Goal: Task Accomplishment & Management: Manage account settings

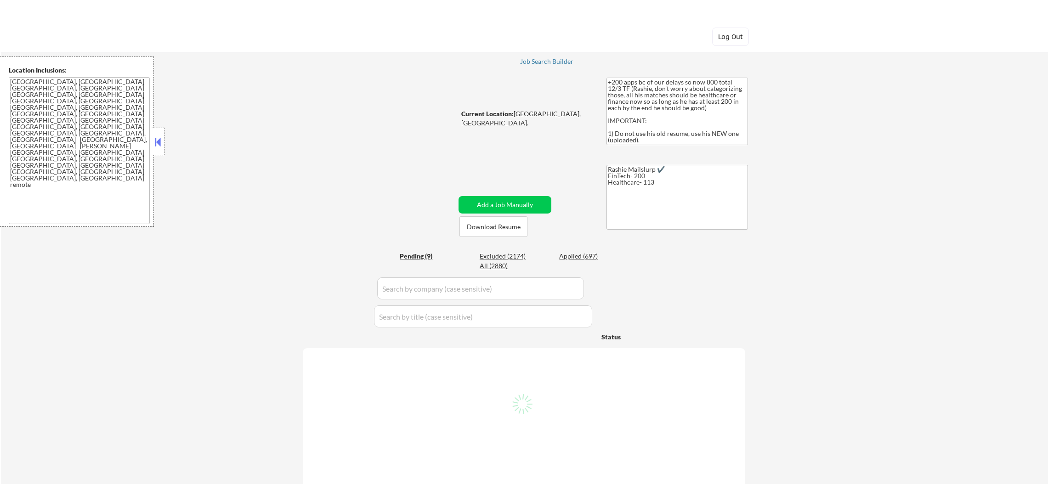
select select ""pending""
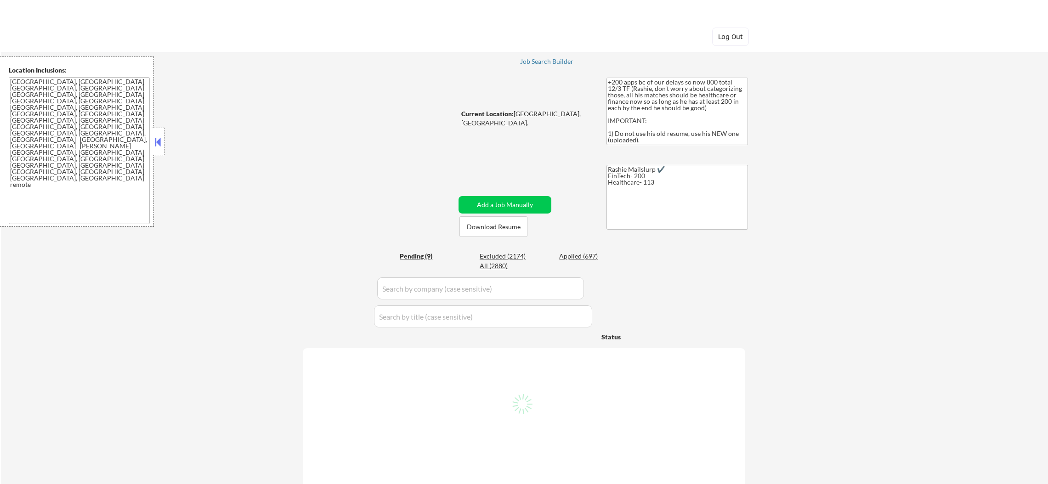
select select ""pending""
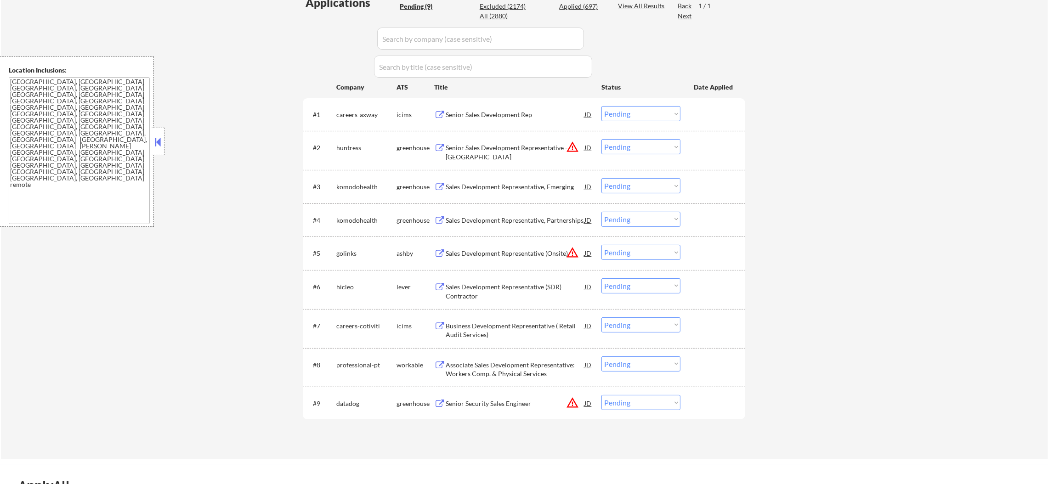
scroll to position [252, 0]
drag, startPoint x: 619, startPoint y: 412, endPoint x: 622, endPoint y: 407, distance: 5.4
click at [620, 410] on div "#9 datadog greenhouse Senior Security Sales Engineer JD warning_amber Choose an…" at bounding box center [522, 401] width 434 height 25
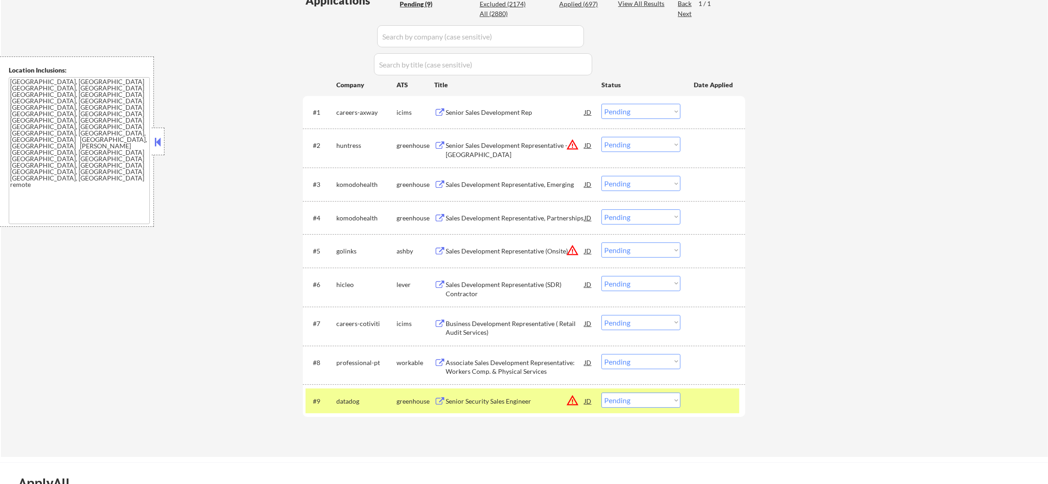
click at [625, 402] on select "Choose an option... Pending Applied Excluded (Questions) Excluded (Expired) Exc…" at bounding box center [640, 400] width 79 height 15
select select ""excluded__location_""
click at [601, 393] on select "Choose an option... Pending Applied Excluded (Questions) Excluded (Expired) Exc…" at bounding box center [640, 400] width 79 height 15
click at [354, 407] on div "datadog" at bounding box center [366, 401] width 60 height 17
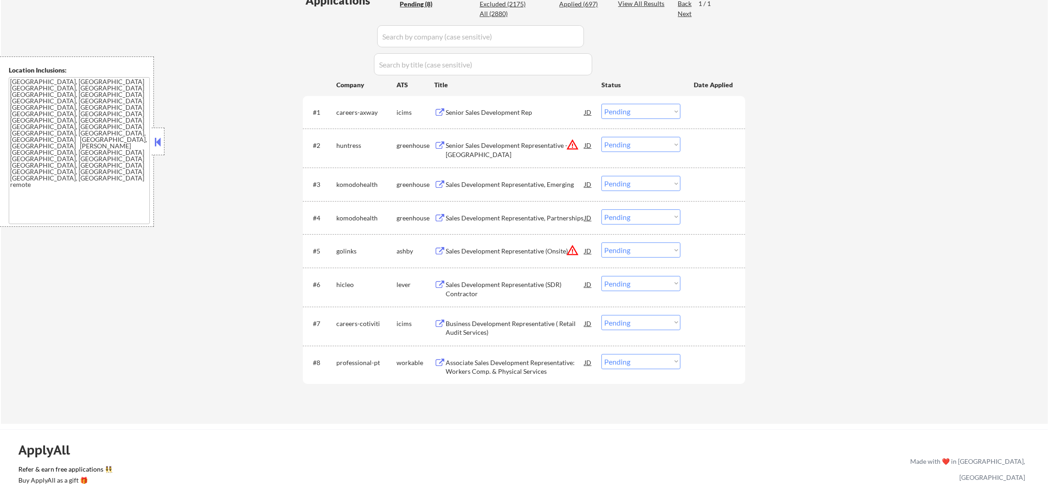
click at [619, 250] on select "Choose an option... Pending Applied Excluded (Questions) Excluded (Expired) Exc…" at bounding box center [640, 250] width 79 height 15
select select ""excluded__location_""
click at [601, 243] on select "Choose an option... Pending Applied Excluded (Questions) Excluded (Expired) Exc…" at bounding box center [640, 250] width 79 height 15
click at [639, 143] on select "Choose an option... Pending Applied Excluded (Questions) Excluded (Expired) Exc…" at bounding box center [640, 144] width 79 height 15
select select ""excluded__location_""
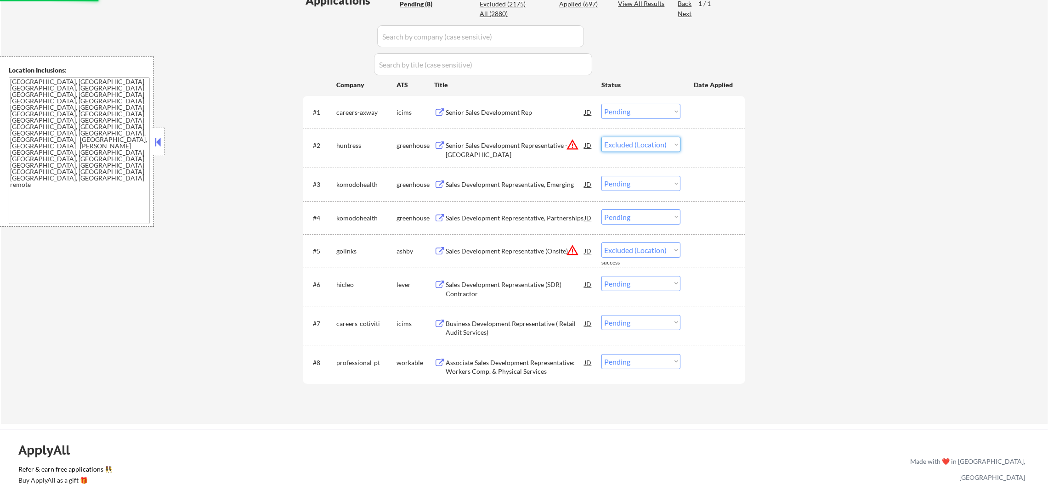
click at [601, 137] on select "Choose an option... Pending Applied Excluded (Questions) Excluded (Expired) Exc…" at bounding box center [640, 144] width 79 height 15
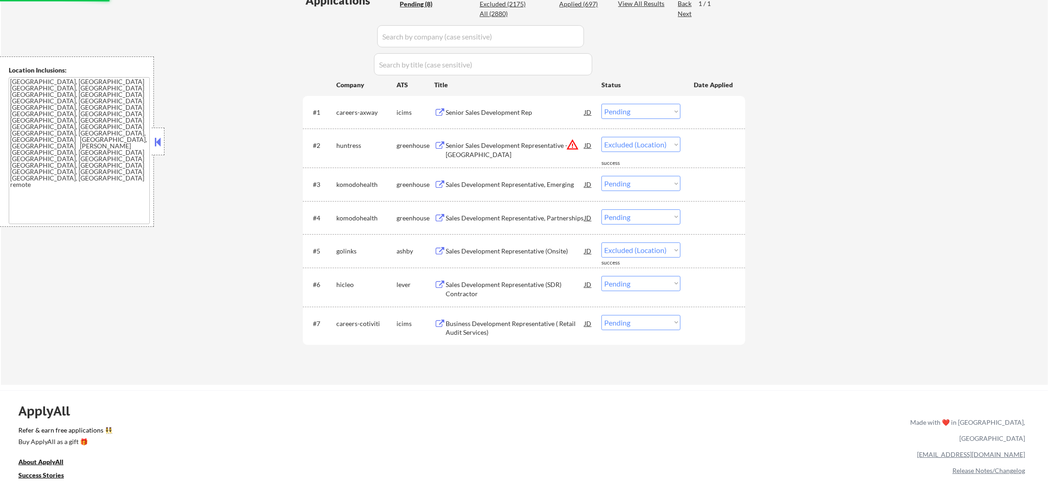
select select ""pending""
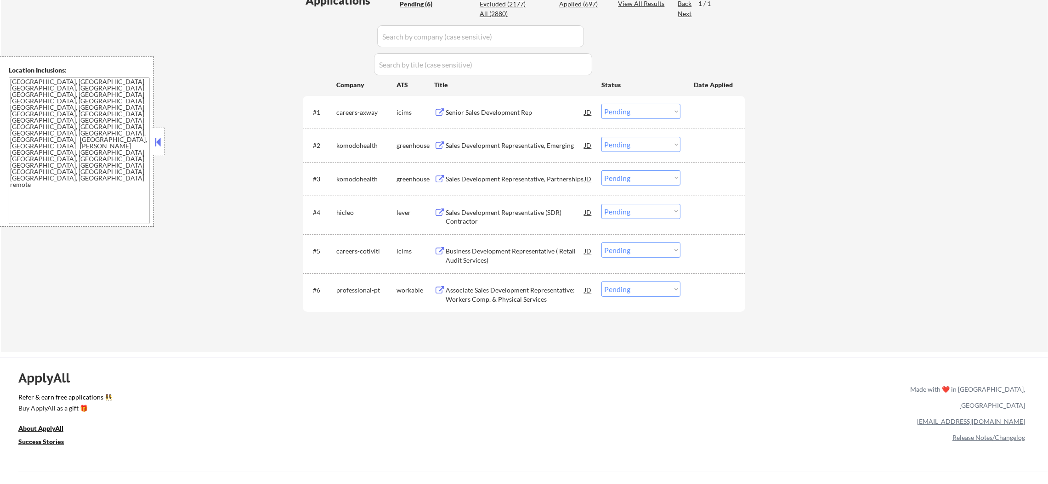
click at [505, 294] on div "Associate Sales Development Representative: Workers Comp. & Physical Services" at bounding box center [515, 295] width 139 height 18
